Goal: Task Accomplishment & Management: Manage account settings

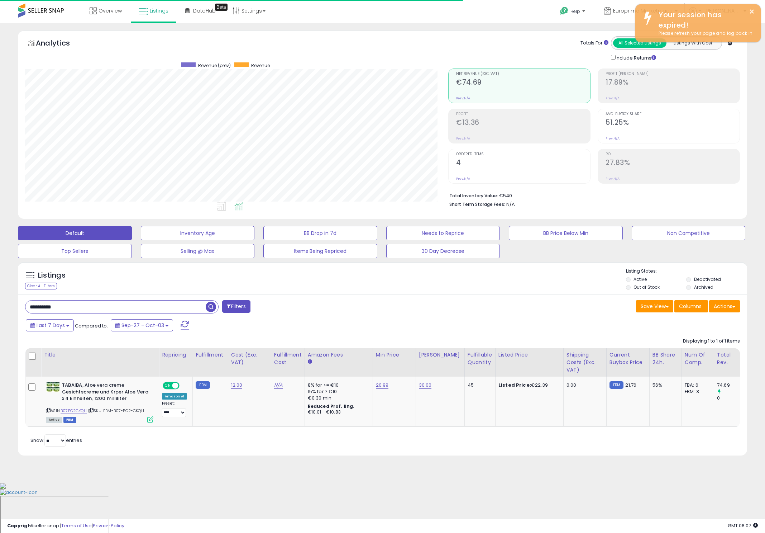
scroll to position [147, 423]
